Goal: Task Accomplishment & Management: Complete application form

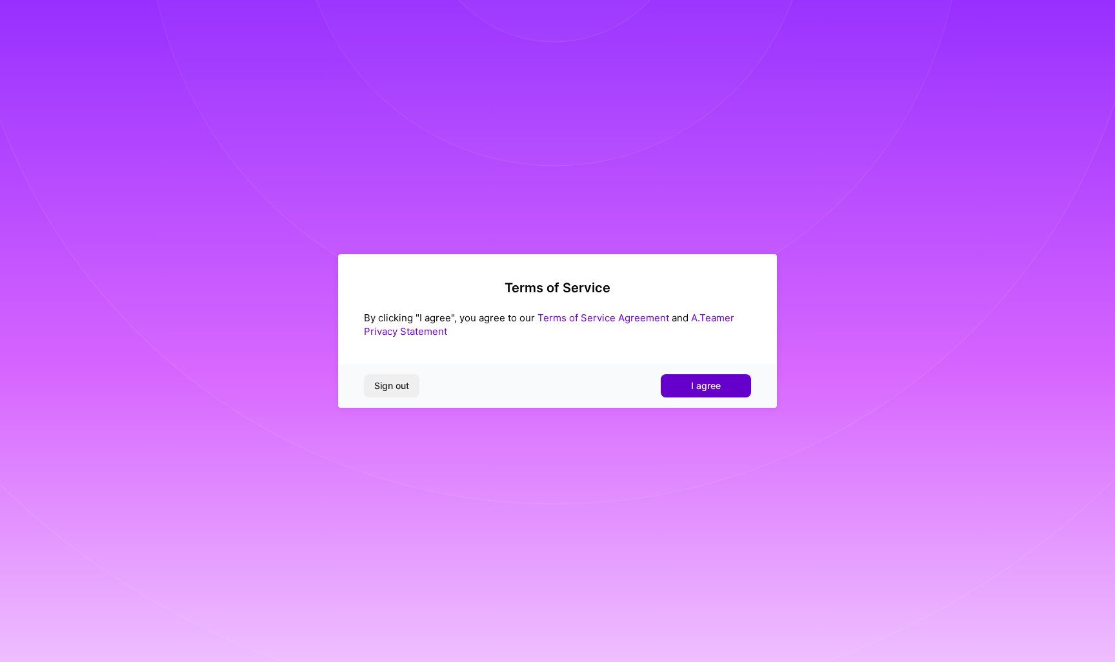
click at [702, 376] on button "I agree" at bounding box center [706, 385] width 90 height 23
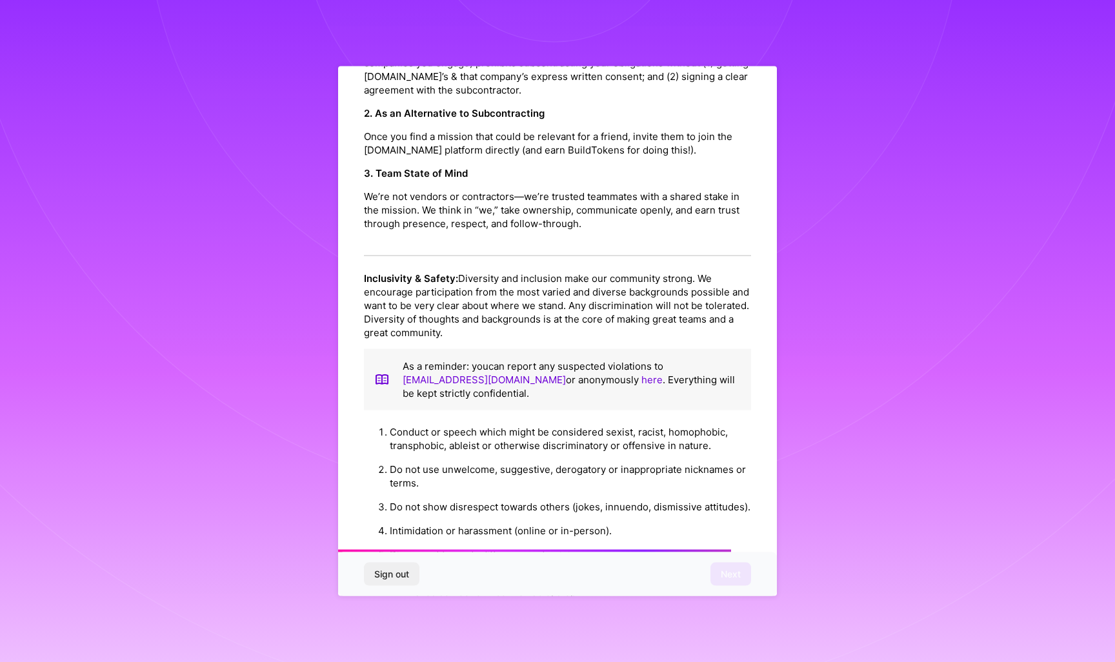
scroll to position [1228, 0]
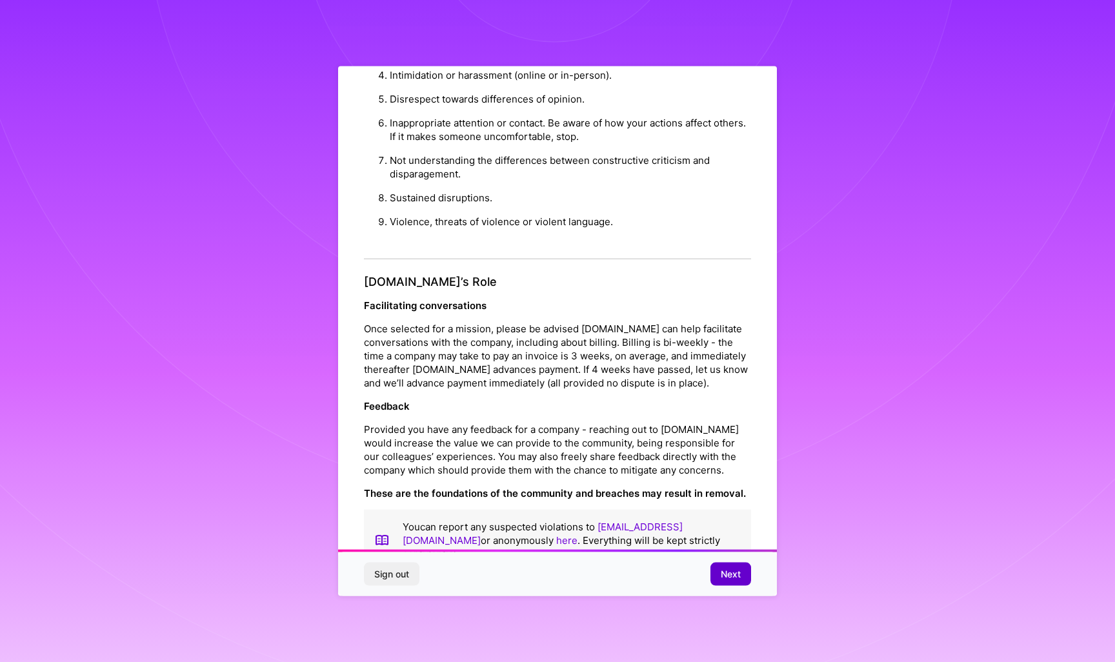
click at [724, 581] on button "Next" at bounding box center [730, 573] width 41 height 23
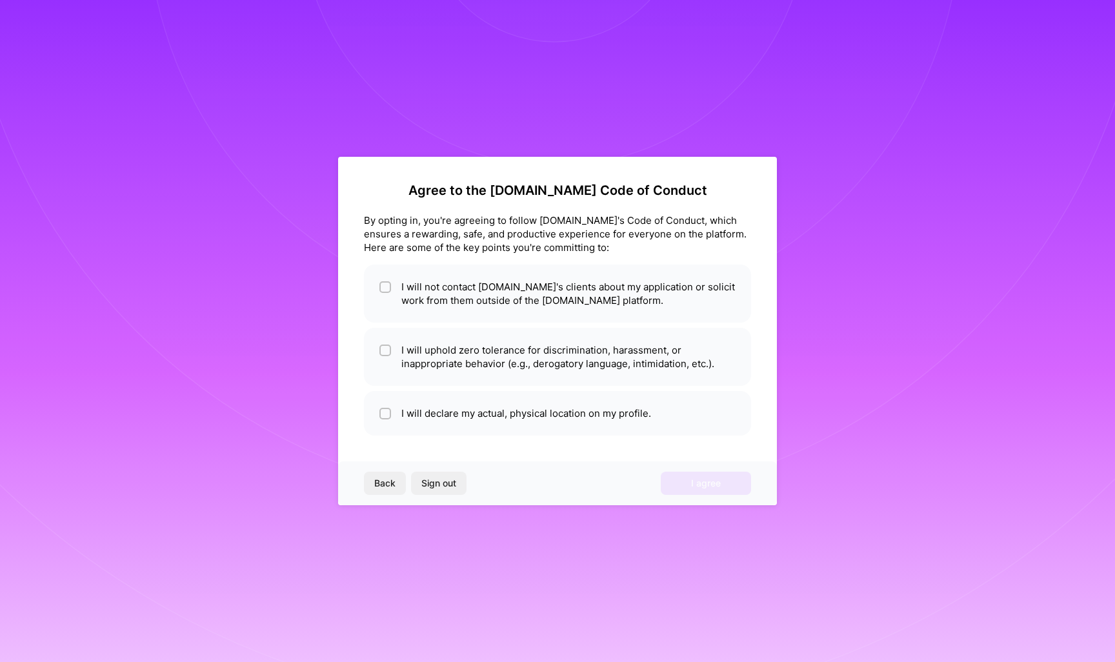
scroll to position [0, 0]
click at [581, 308] on li "I will not contact [DOMAIN_NAME]'s clients about my application or solicit work…" at bounding box center [557, 293] width 387 height 58
checkbox input "true"
click at [568, 337] on li "I will uphold zero tolerance for discrimination, harassment, or inappropriate b…" at bounding box center [557, 357] width 387 height 58
checkbox input "true"
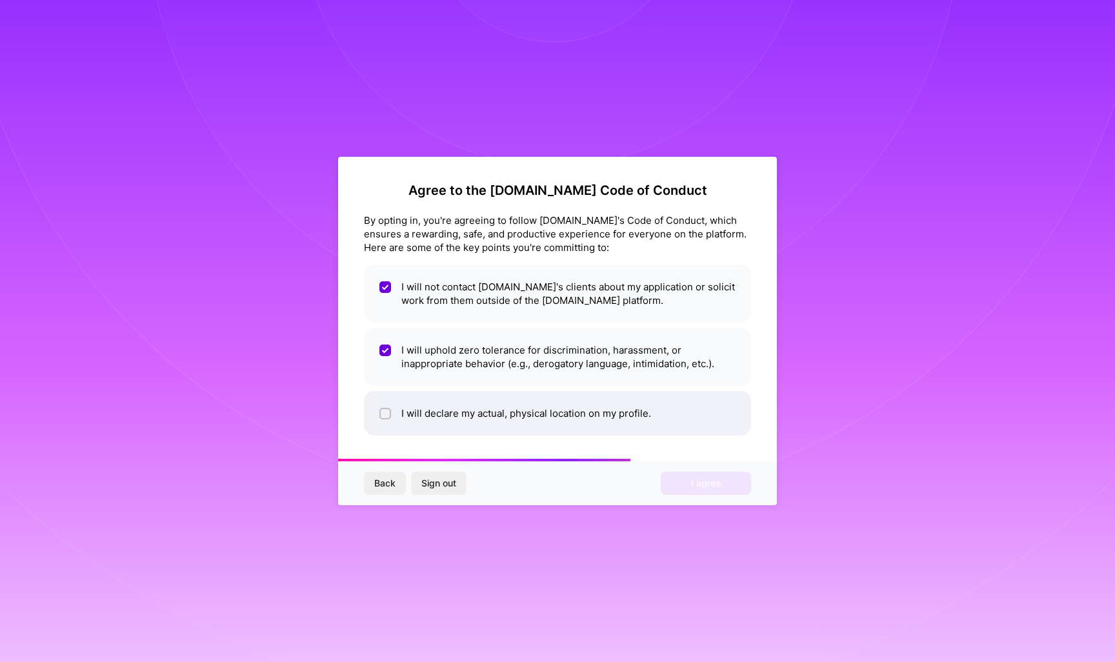
click at [548, 393] on li "I will declare my actual, physical location on my profile." at bounding box center [557, 413] width 387 height 45
checkbox input "true"
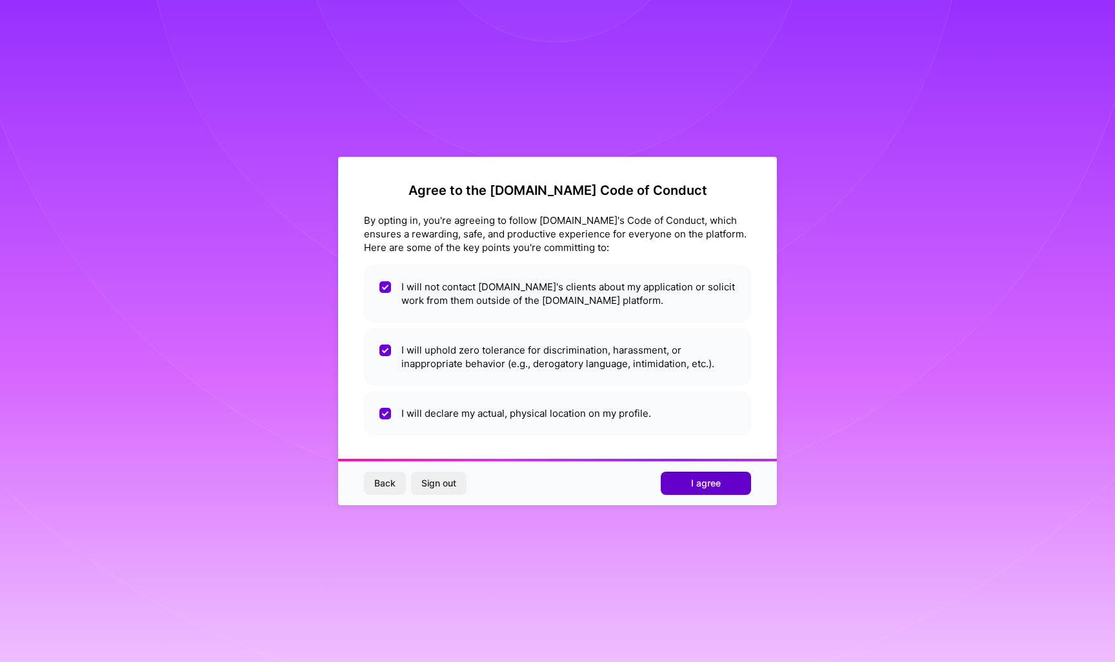
click at [690, 486] on button "I agree" at bounding box center [706, 483] width 90 height 23
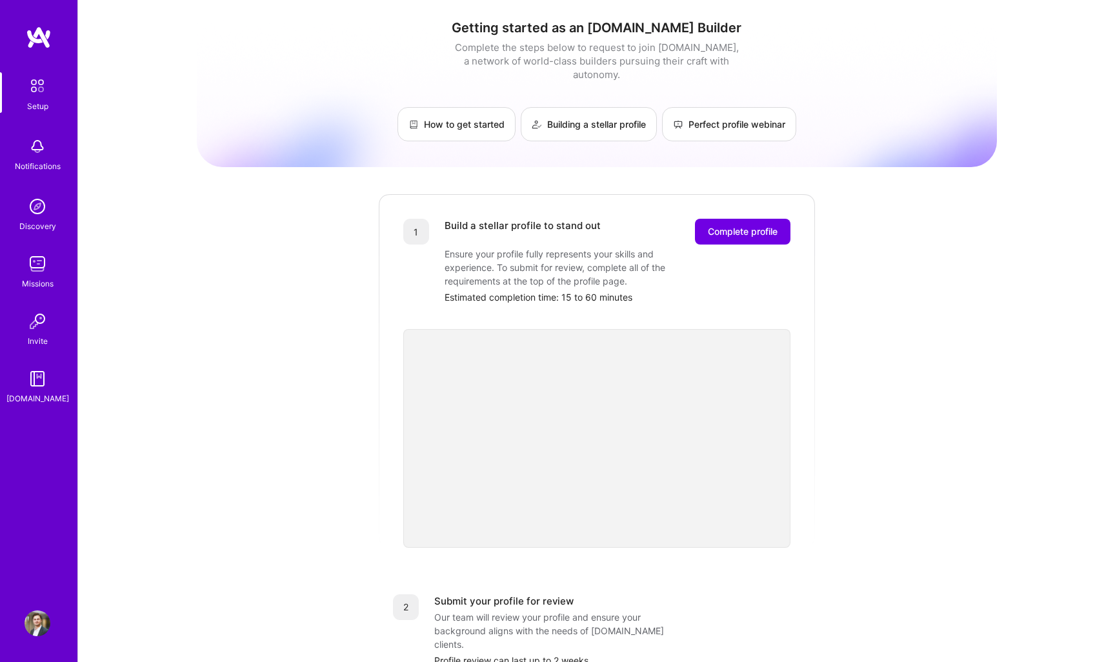
click at [45, 282] on div "Missions" at bounding box center [38, 284] width 32 height 14
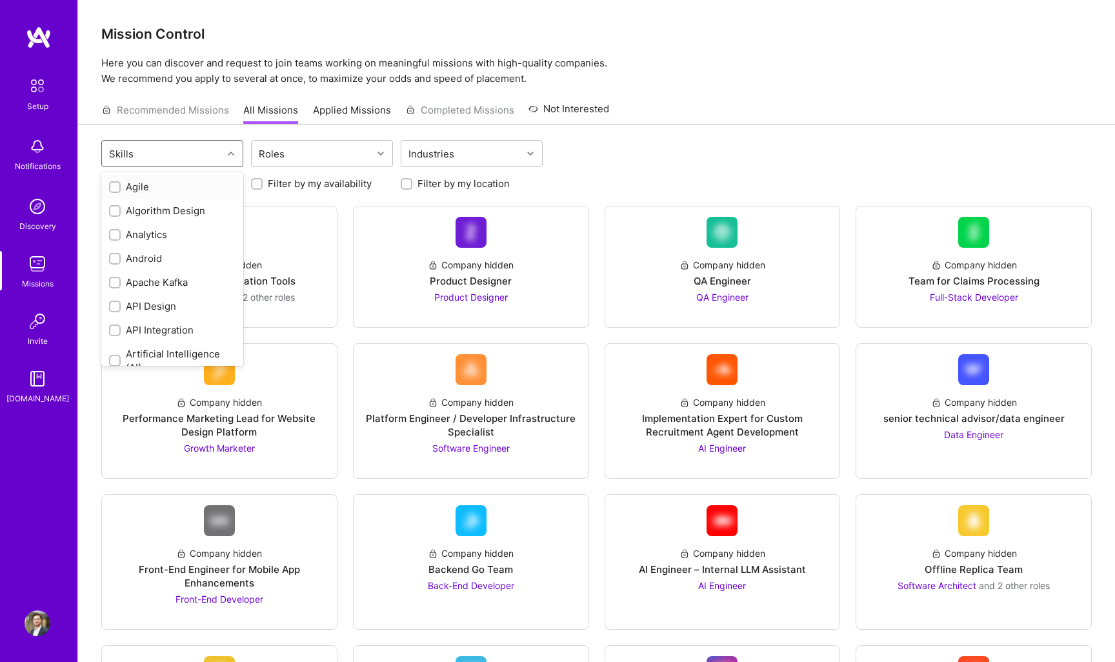
click at [155, 152] on div "Skills" at bounding box center [162, 154] width 121 height 26
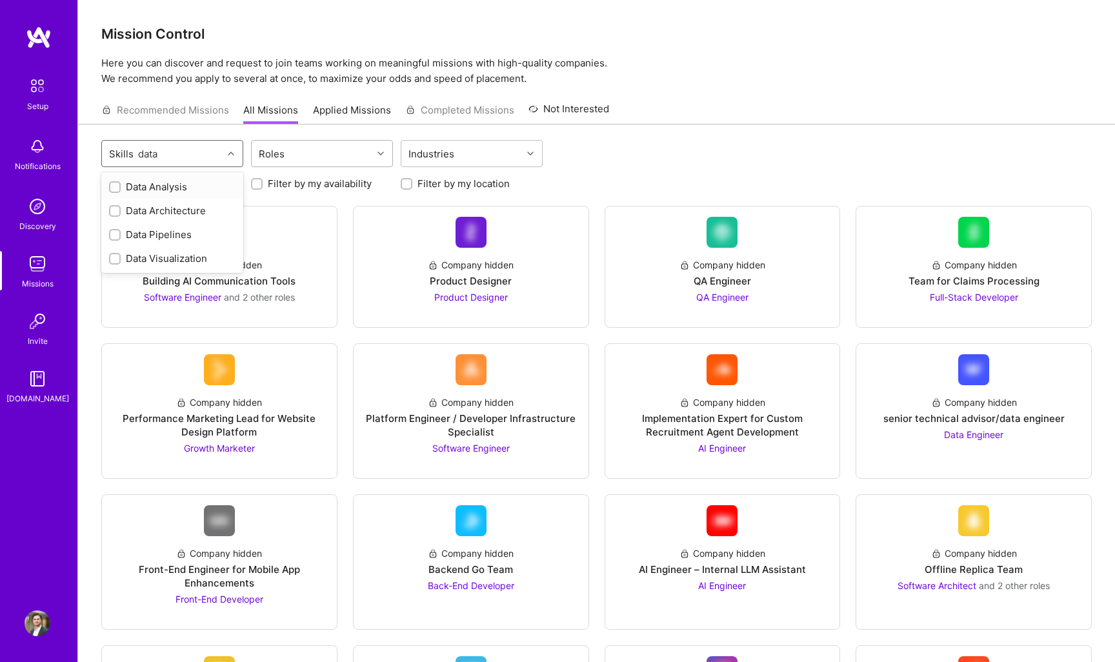
type input "data"
click at [281, 148] on div "Roles" at bounding box center [271, 153] width 32 height 19
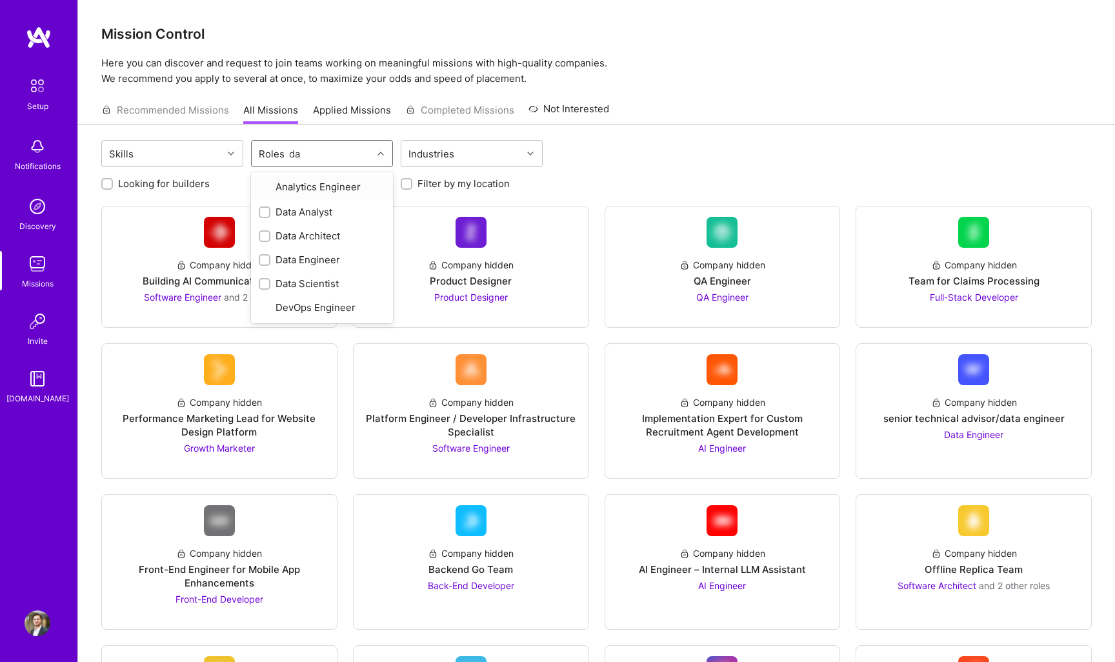
type input "dat"
click at [266, 190] on input "checkbox" at bounding box center [265, 187] width 9 height 9
checkbox input "true"
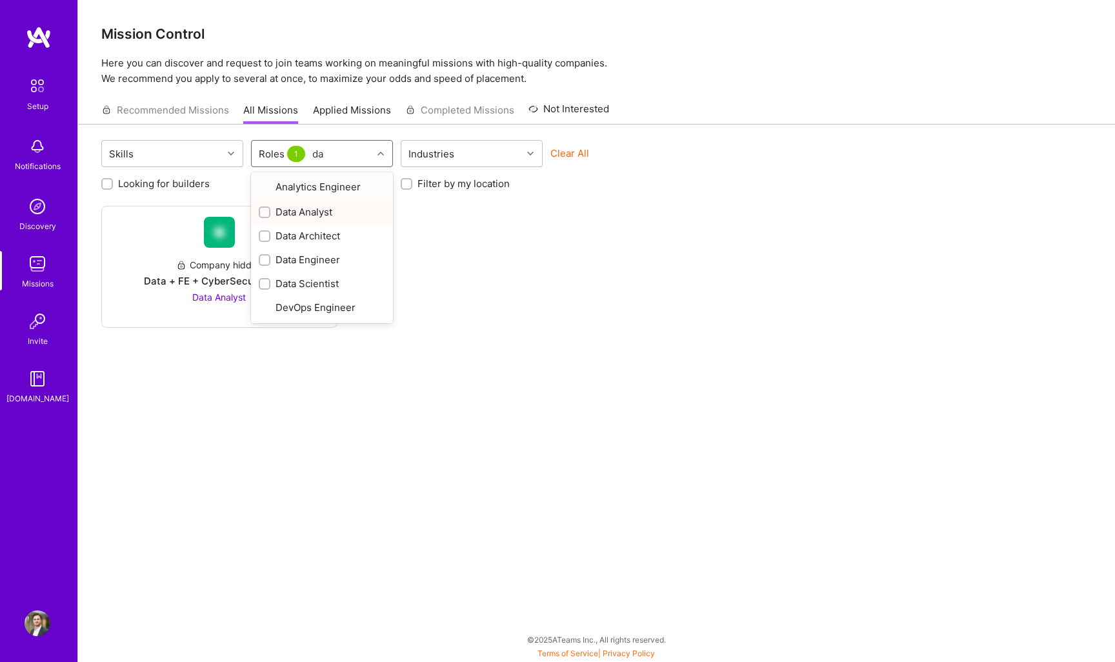
type input "dat"
click at [274, 213] on div "Data Architect" at bounding box center [322, 211] width 126 height 14
checkbox input "true"
type input "dat"
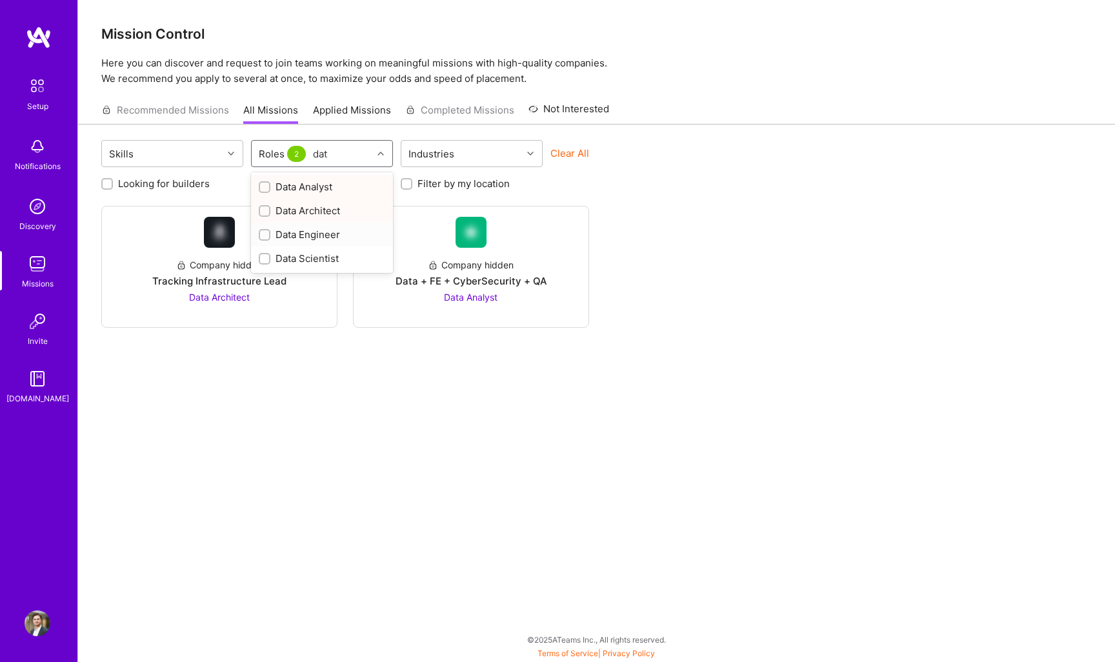
click at [287, 240] on div "Data Engineer" at bounding box center [322, 235] width 126 height 14
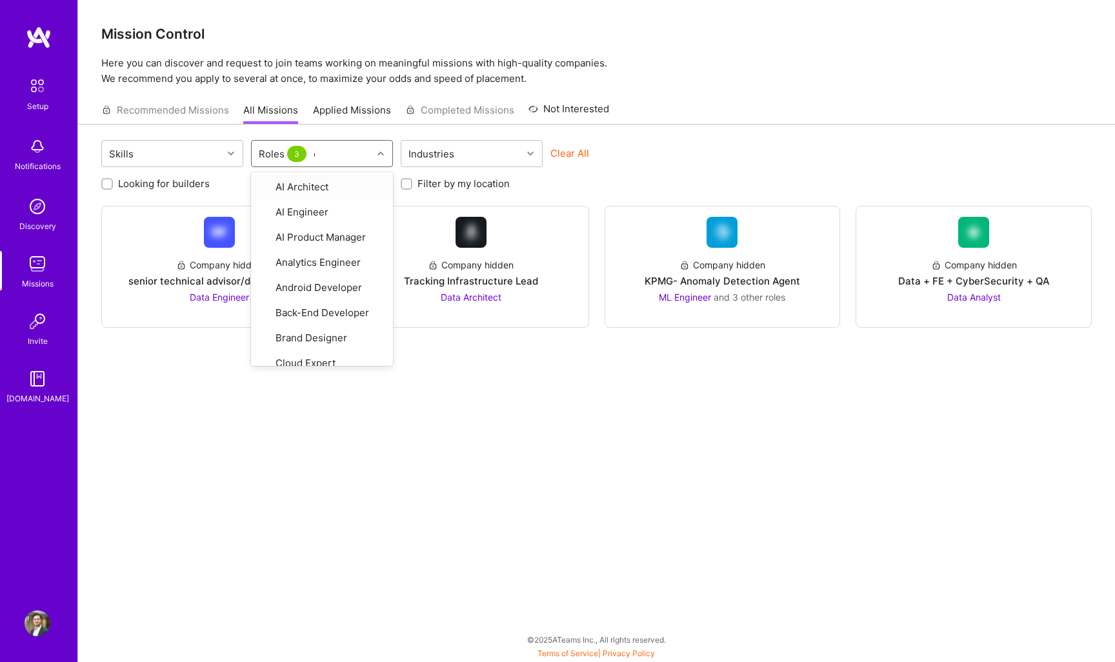
checkbox input "true"
type input "dat"
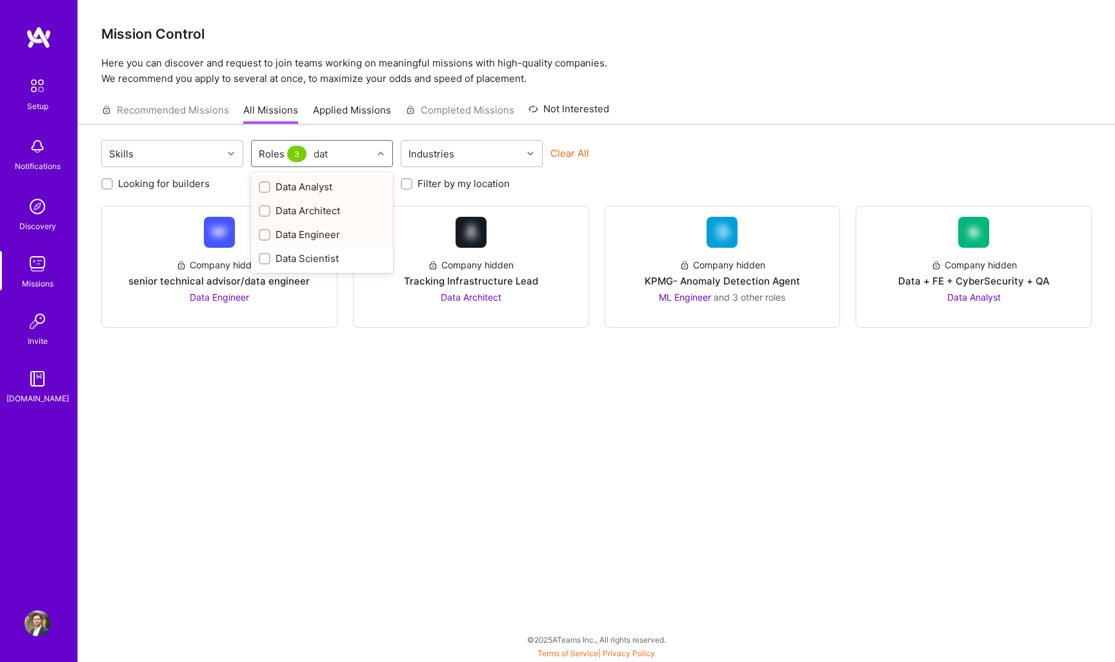
click at [326, 155] on input "dat" at bounding box center [321, 154] width 16 height 14
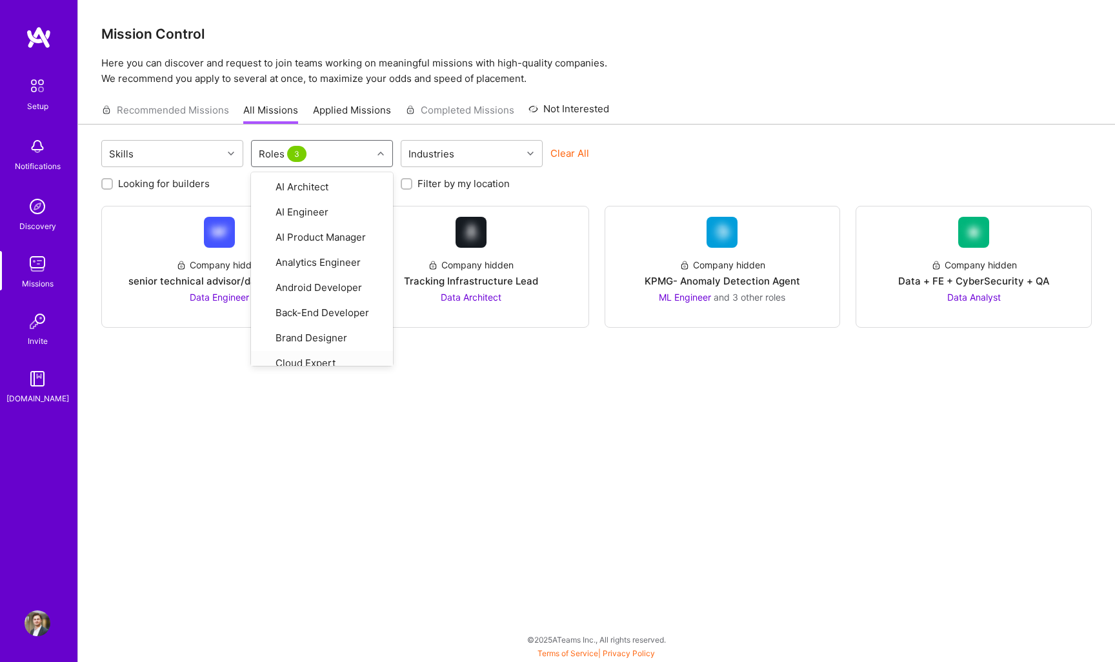
click at [489, 443] on div "Skills option Data Engineer, selected. option Cloud Expert focused, 8 of 33. 33…" at bounding box center [596, 389] width 1037 height 530
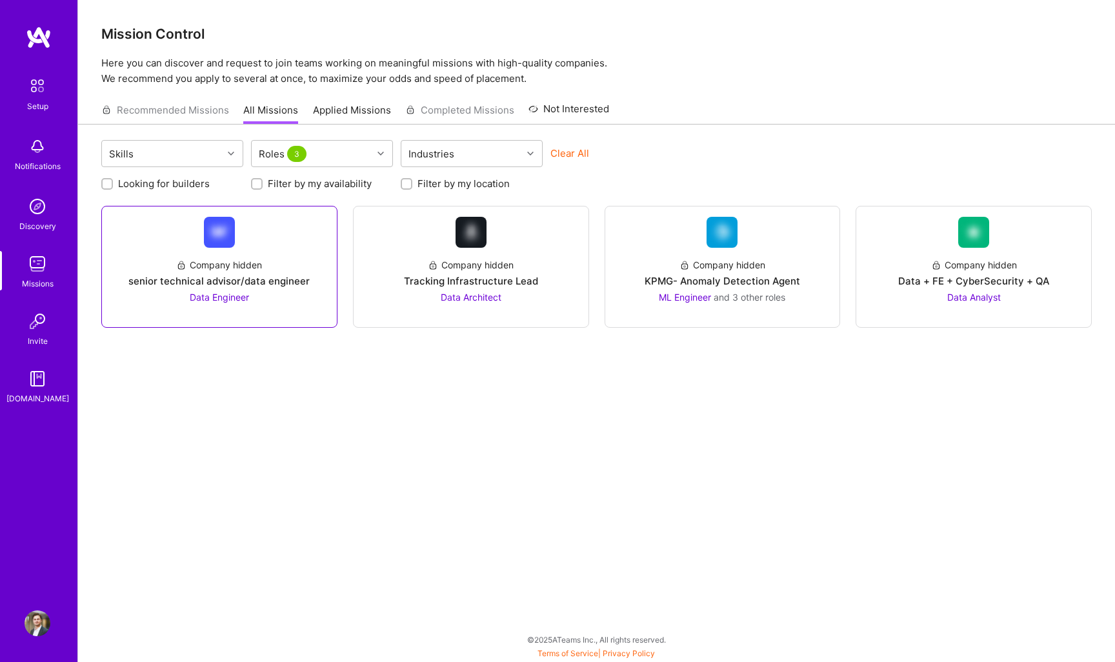
click at [272, 290] on div "Company hidden senior technical advisor/data engineer Data Engineer" at bounding box center [219, 276] width 214 height 56
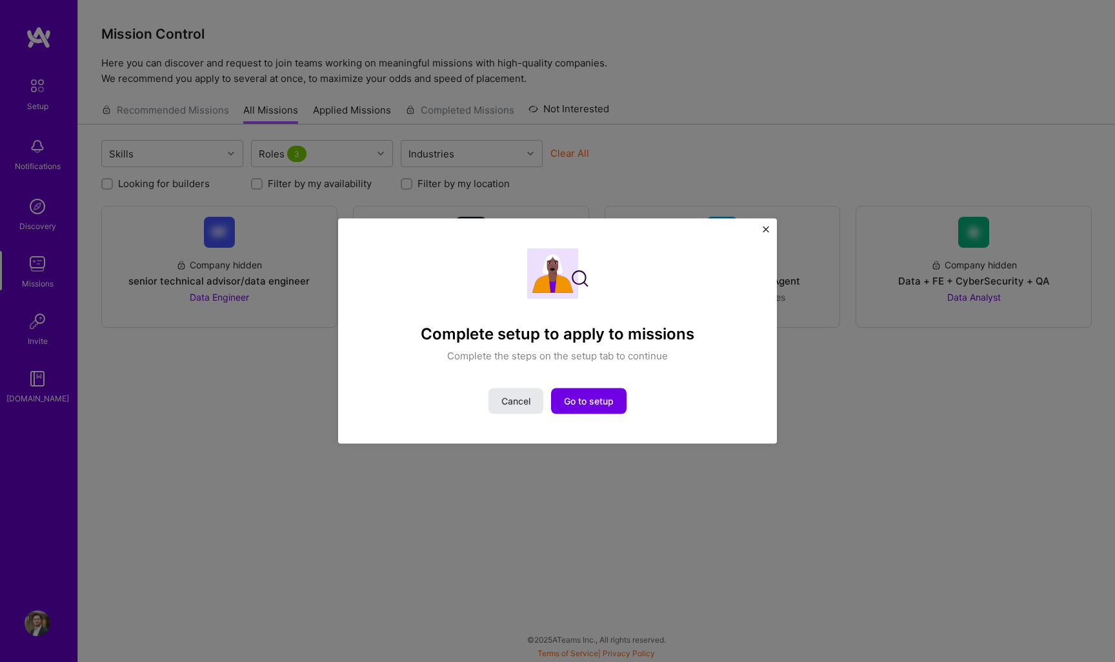
click at [530, 401] on span "Cancel" at bounding box center [515, 400] width 29 height 13
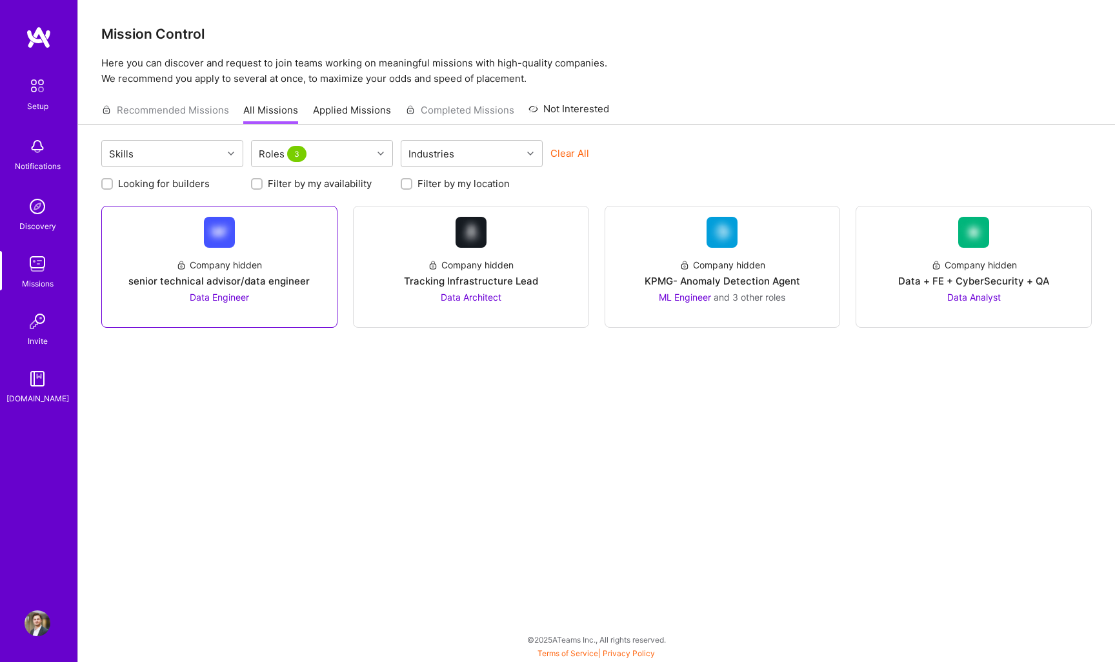
click at [257, 300] on div "Company hidden senior technical advisor/data engineer Data Engineer" at bounding box center [219, 276] width 214 height 56
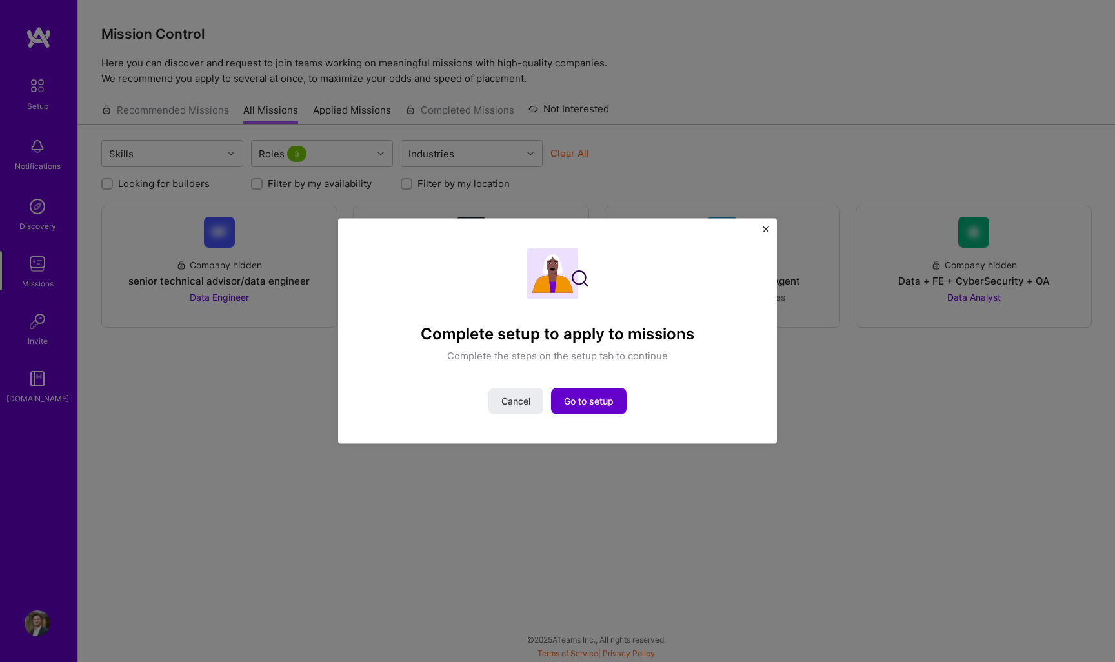
click at [583, 393] on button "Go to setup" at bounding box center [588, 401] width 75 height 26
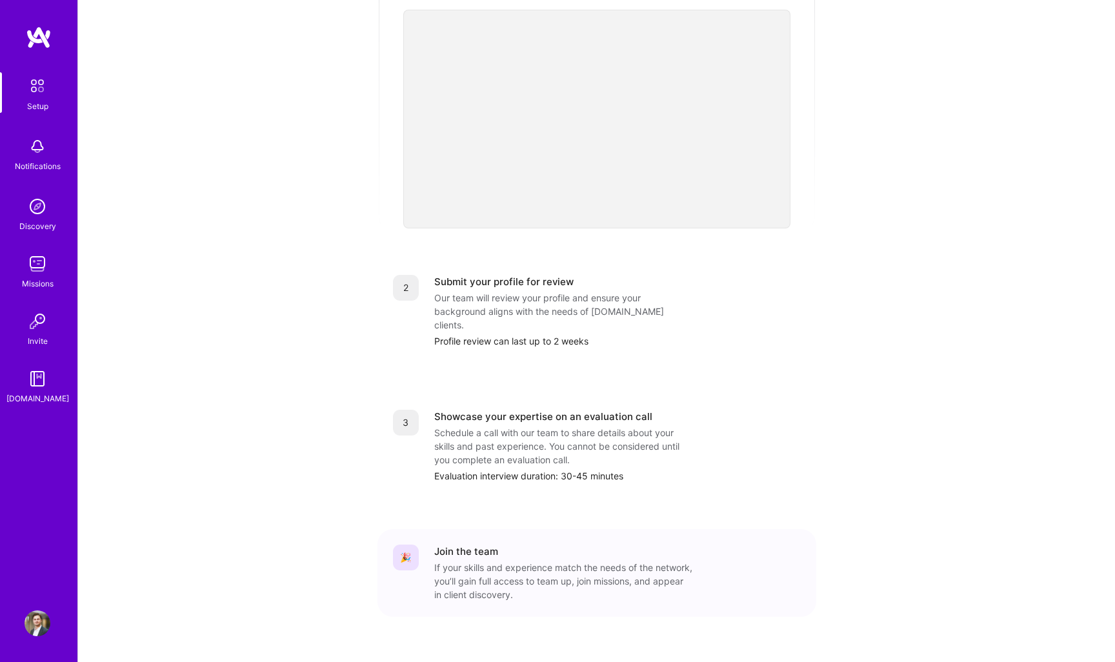
scroll to position [319, 0]
click at [55, 347] on link "Invite" at bounding box center [37, 327] width 80 height 39
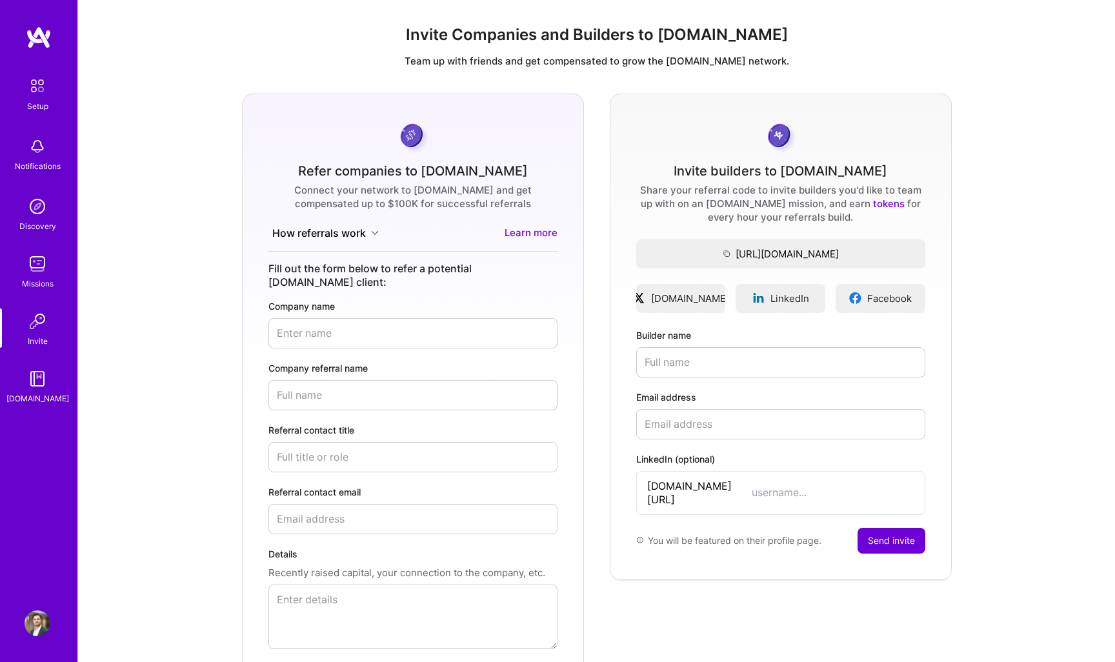
click at [43, 375] on img at bounding box center [38, 379] width 26 height 26
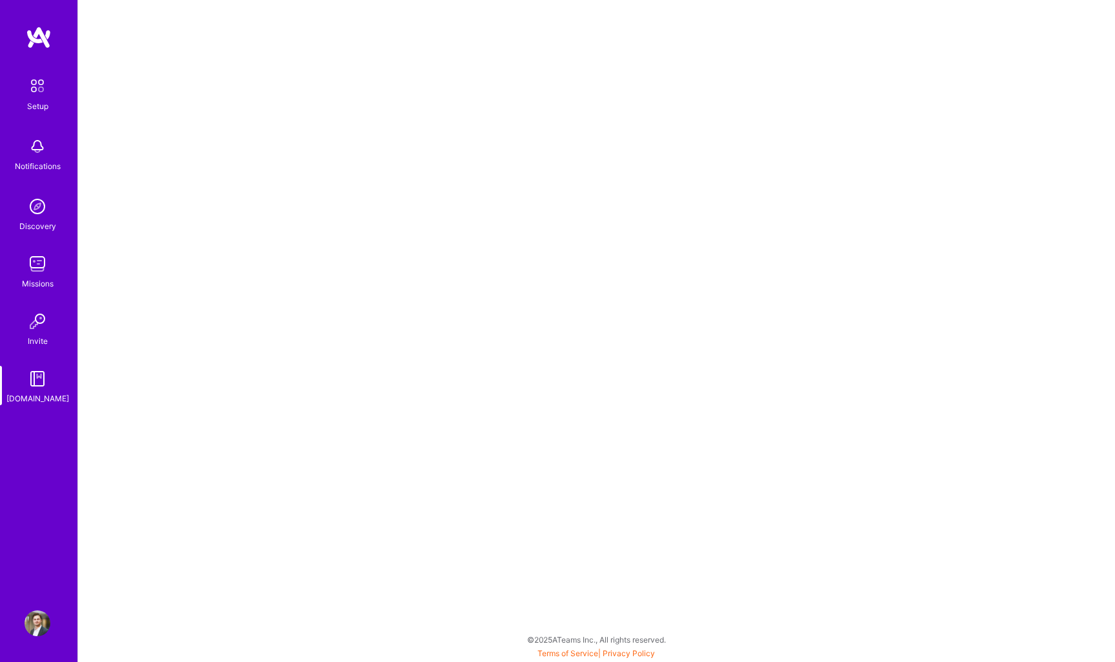
scroll to position [3, 0]
